Goal: Information Seeking & Learning: Learn about a topic

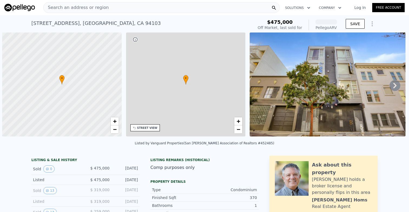
scroll to position [0, 2]
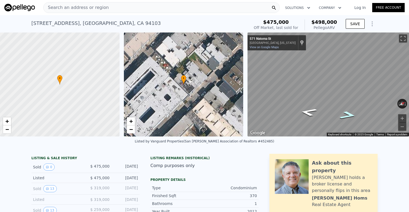
click at [347, 118] on icon "Go Northeast, Natoma St" at bounding box center [347, 115] width 31 height 12
click at [310, 115] on icon "Go Southwest, Natoma St" at bounding box center [308, 112] width 31 height 12
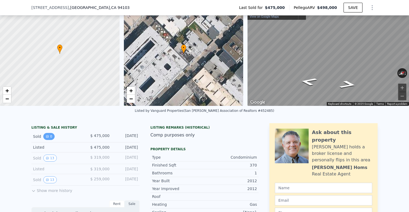
click at [49, 138] on button "0" at bounding box center [48, 136] width 11 height 7
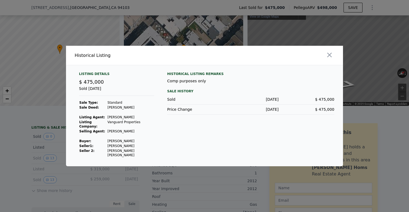
click at [144, 141] on div "Listing Details $ 475,000 Sold [DATE] Sale Type: Standard Sale Deed: [PERSON_NA…" at bounding box center [117, 115] width 84 height 86
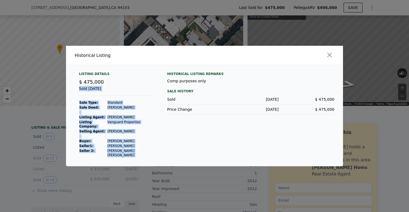
click at [144, 141] on div "Listing Details $ 475,000 Sold [DATE] Sale Type: Standard Sale Deed: [PERSON_NA…" at bounding box center [117, 115] width 84 height 86
click at [329, 58] on icon "button" at bounding box center [330, 55] width 8 height 8
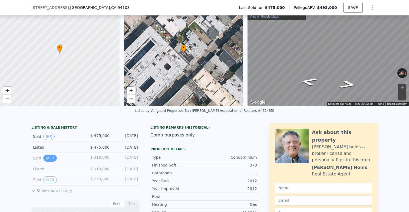
click at [51, 159] on button "13" at bounding box center [49, 157] width 13 height 7
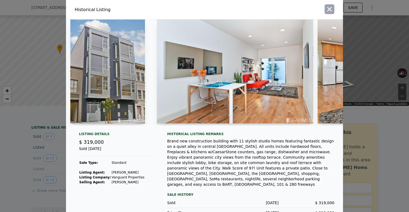
click at [330, 12] on icon "button" at bounding box center [330, 9] width 8 height 8
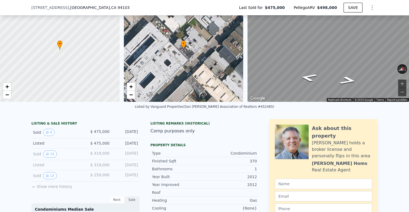
scroll to position [41, 0]
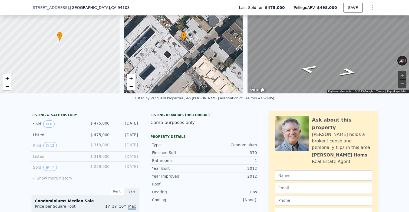
click at [47, 176] on button "Show more history" at bounding box center [51, 177] width 41 height 8
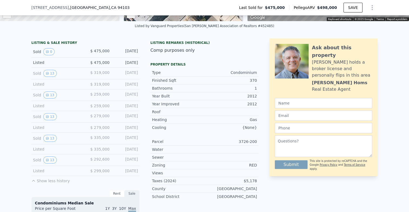
scroll to position [114, 0]
click at [50, 52] on button "0" at bounding box center [48, 51] width 11 height 7
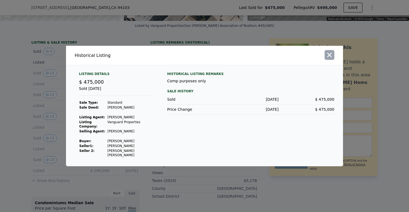
click at [328, 59] on icon "button" at bounding box center [330, 55] width 8 height 8
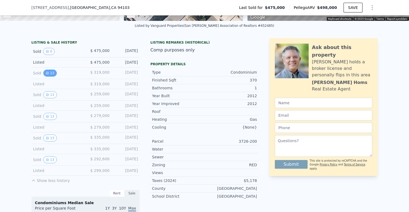
click at [51, 74] on button "13" at bounding box center [49, 73] width 13 height 7
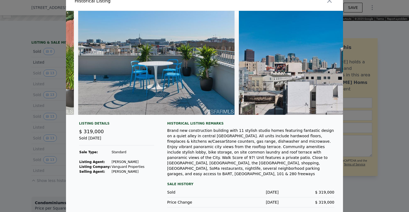
scroll to position [7, 0]
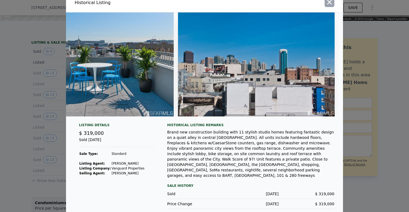
click at [329, 4] on icon "button" at bounding box center [330, 2] width 8 height 8
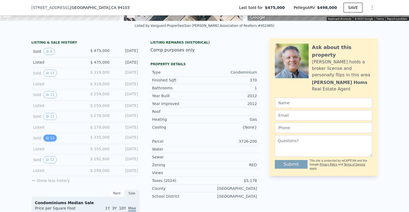
click at [50, 137] on button "13" at bounding box center [49, 137] width 13 height 7
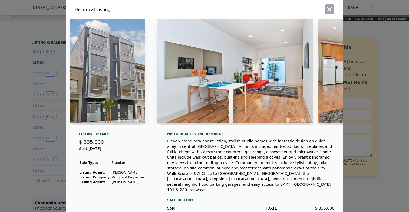
click at [327, 9] on icon "button" at bounding box center [330, 9] width 8 height 8
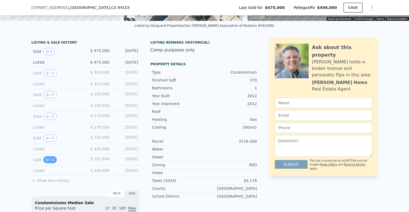
click at [51, 162] on button "13" at bounding box center [49, 159] width 13 height 7
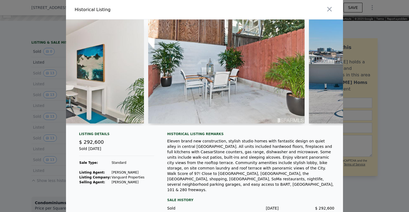
scroll to position [0, 1477]
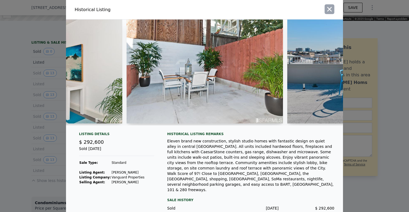
click at [330, 10] on icon "button" at bounding box center [330, 9] width 8 height 8
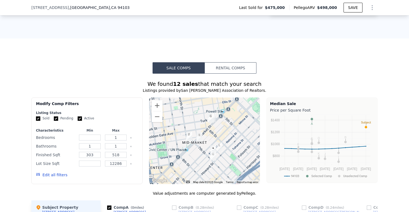
scroll to position [488, 0]
